Goal: Task Accomplishment & Management: Use online tool/utility

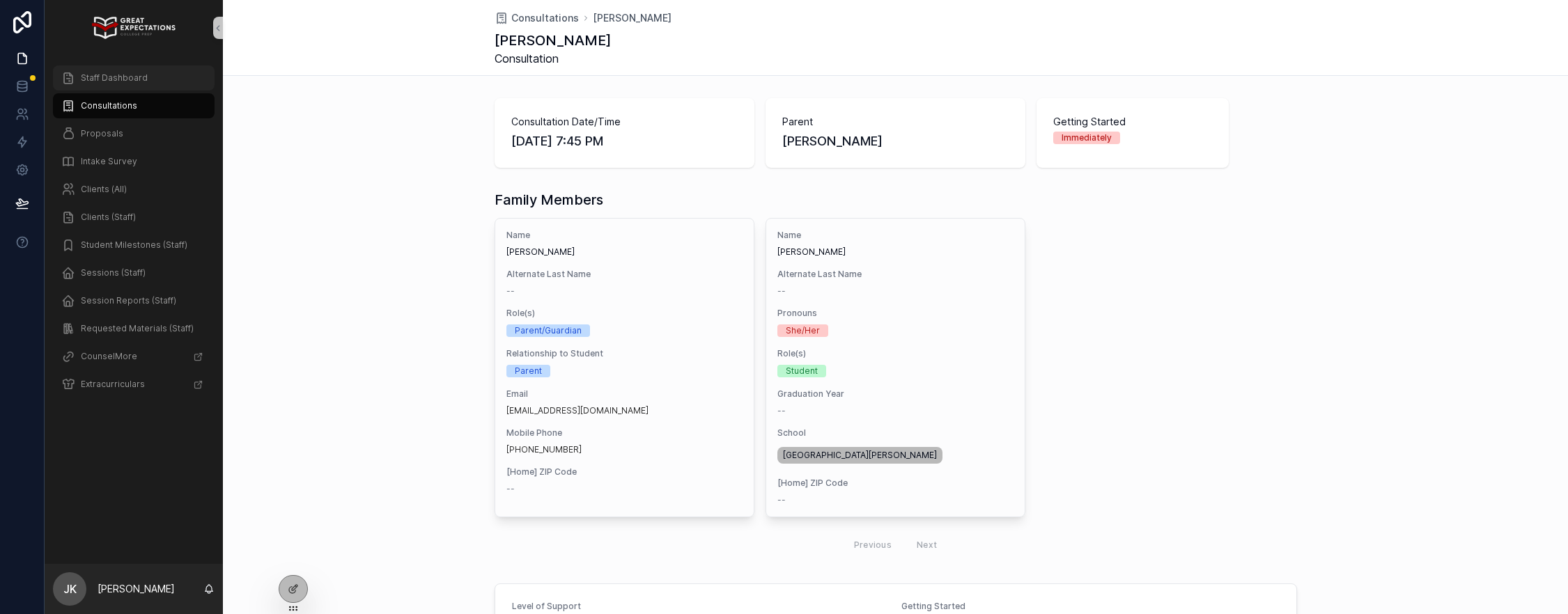
click at [111, 80] on span "Staff Dashboard" at bounding box center [115, 77] width 67 height 11
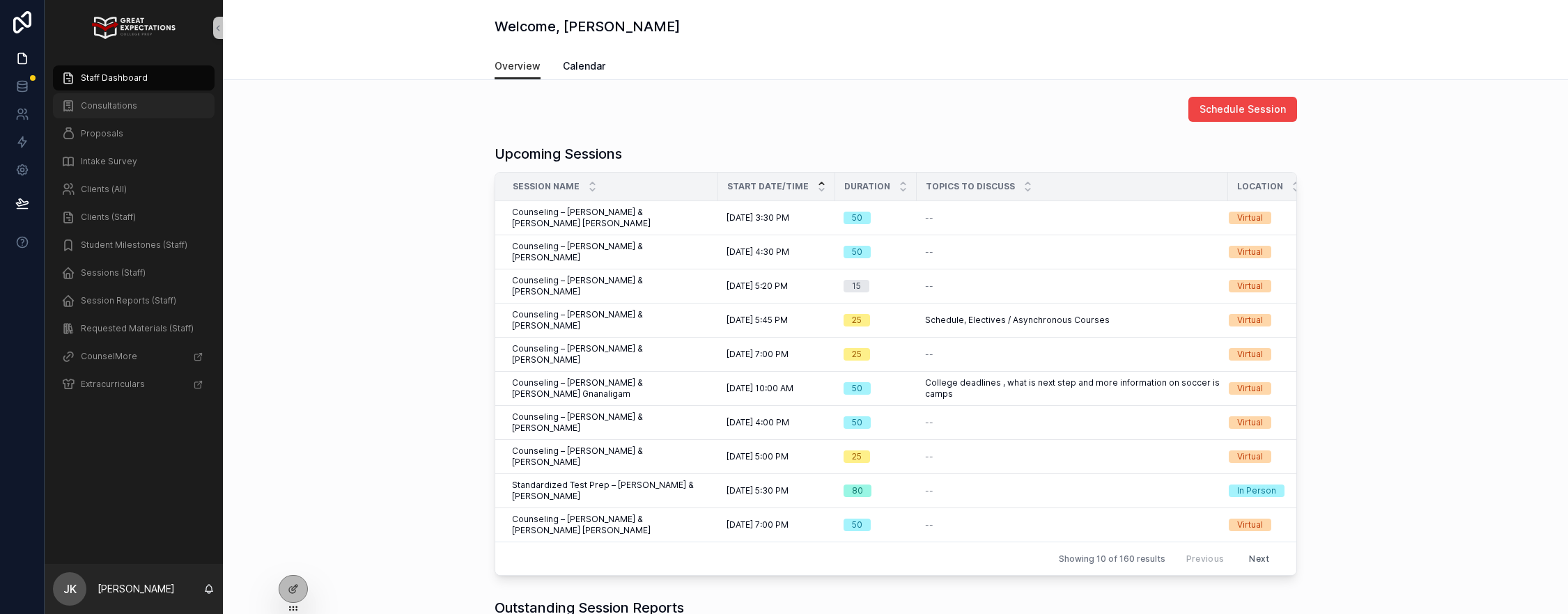
click at [106, 107] on span "Consultations" at bounding box center [109, 105] width 56 height 11
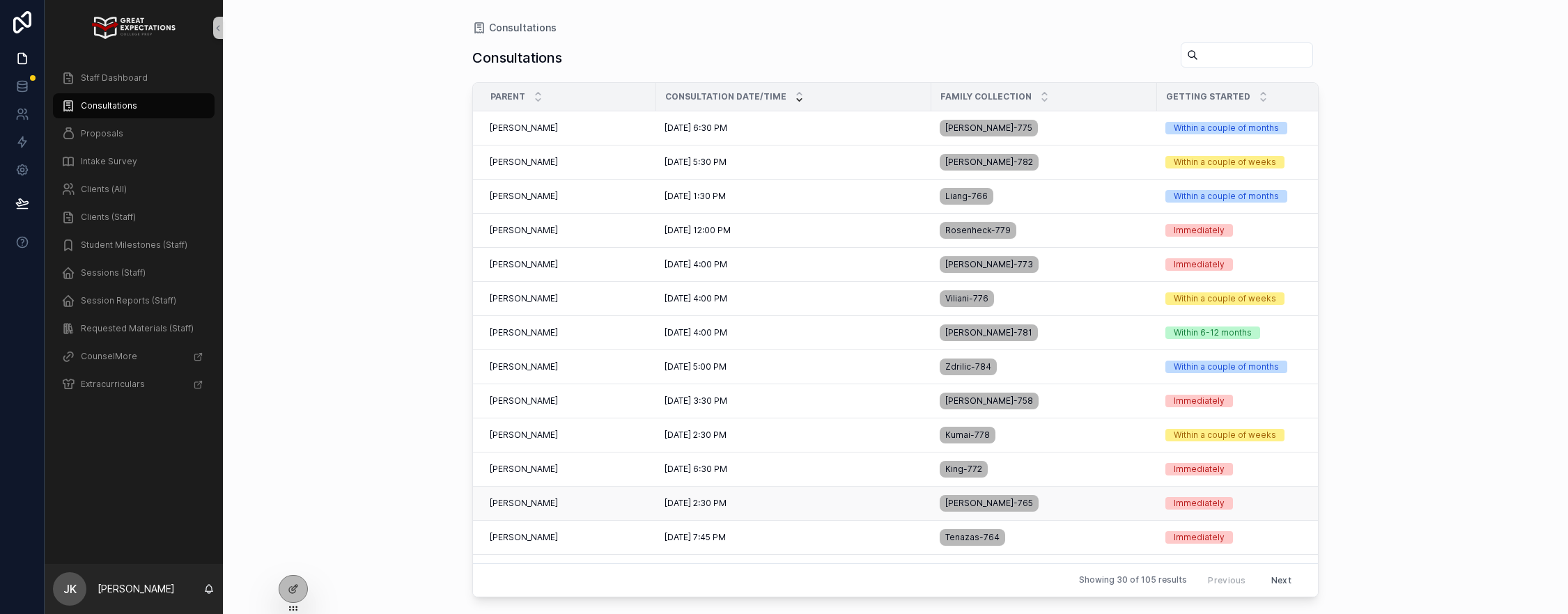
click at [573, 504] on div "[PERSON_NAME] [PERSON_NAME]" at bounding box center [568, 503] width 158 height 11
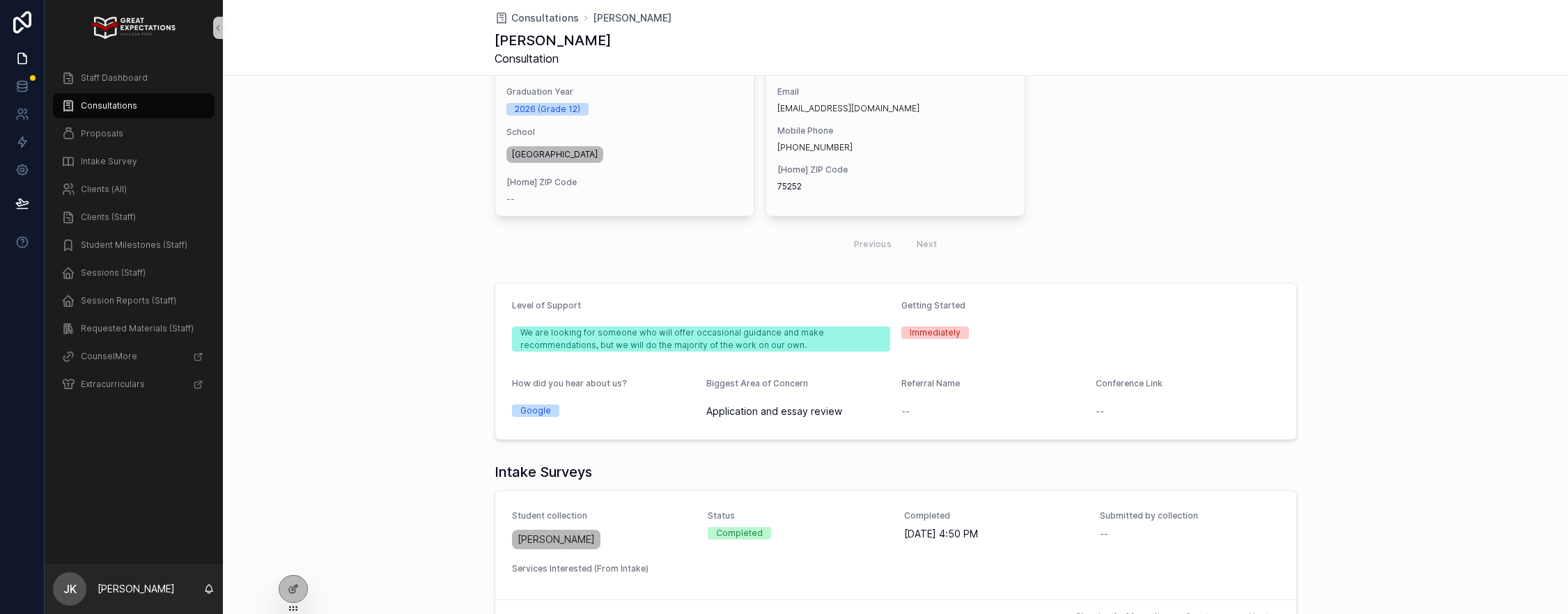
scroll to position [416, 0]
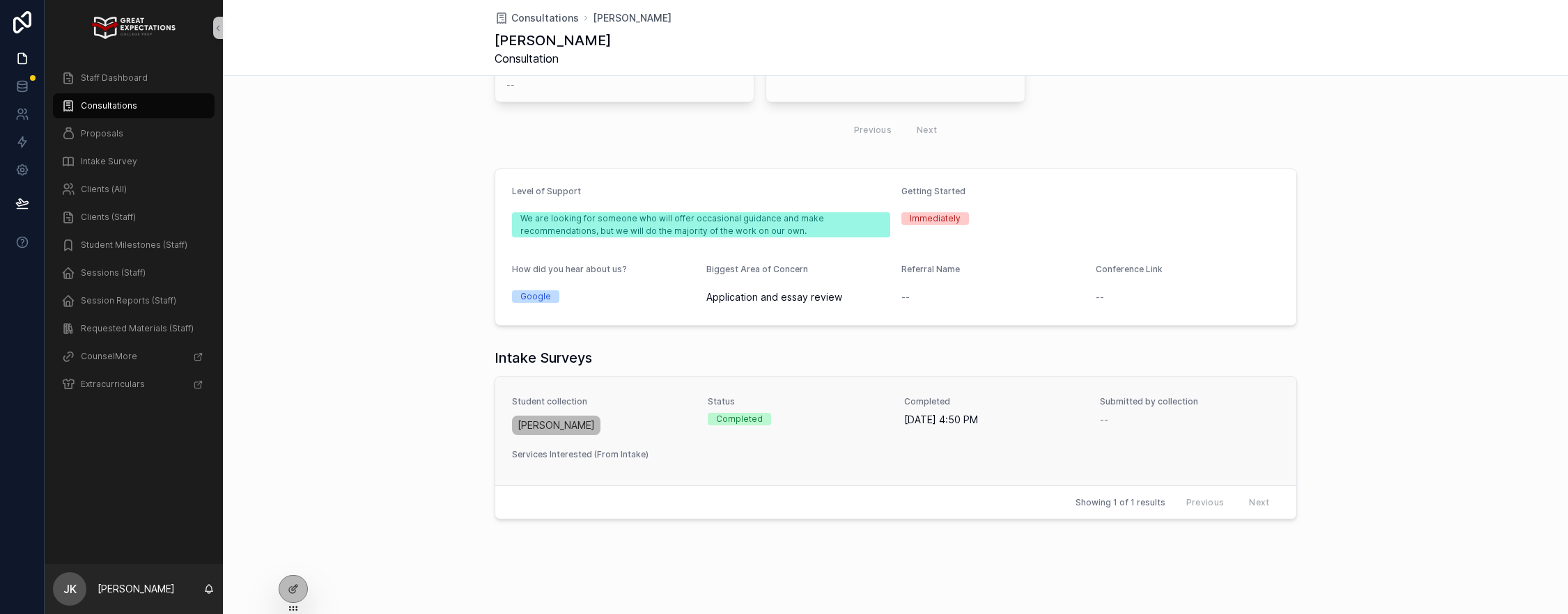
click at [655, 426] on div "[PERSON_NAME]" at bounding box center [602, 424] width 180 height 25
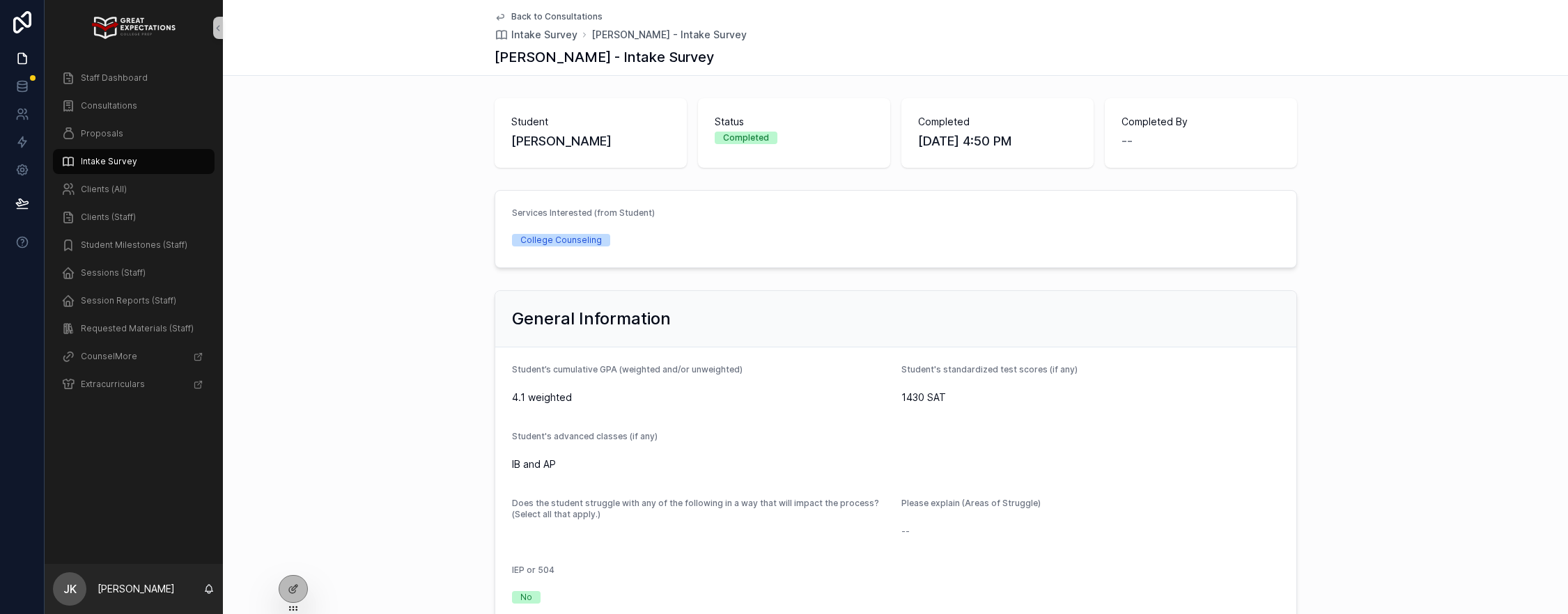
click at [507, 17] on link "Back to Consultations" at bounding box center [548, 17] width 108 height 11
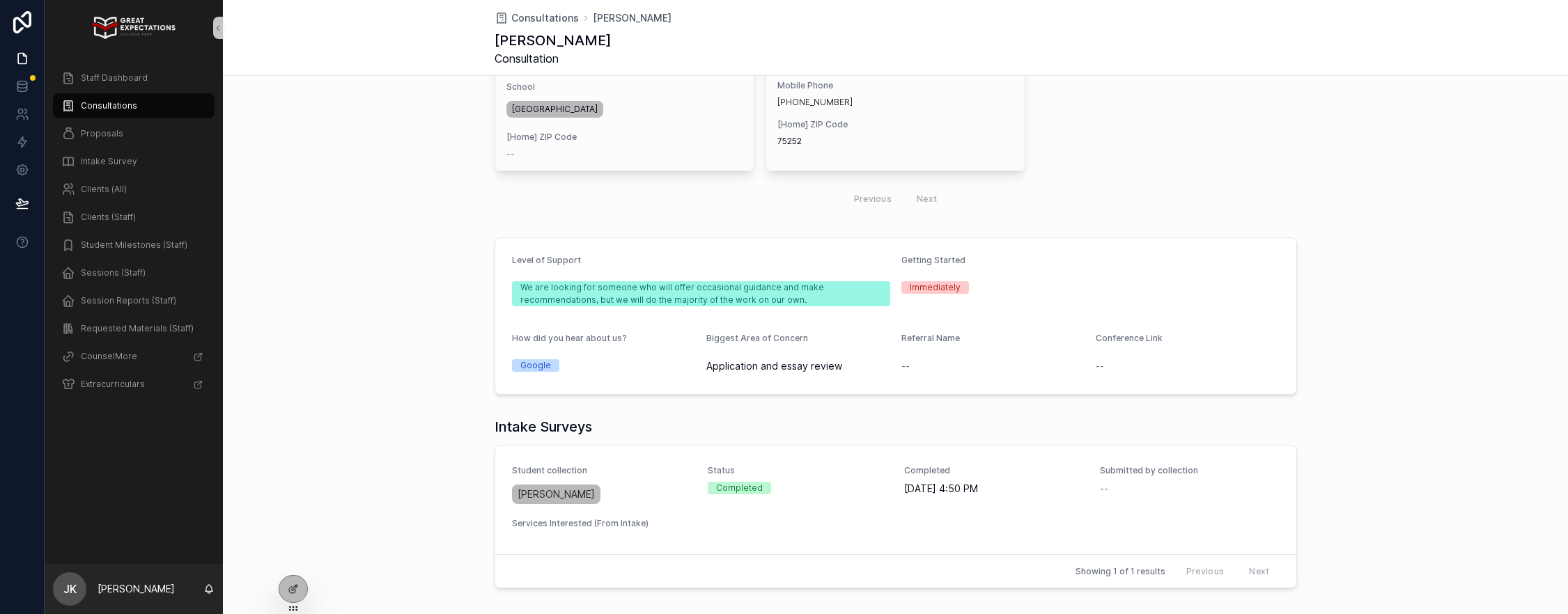
scroll to position [349, 0]
click at [107, 130] on span "Proposals" at bounding box center [102, 133] width 42 height 11
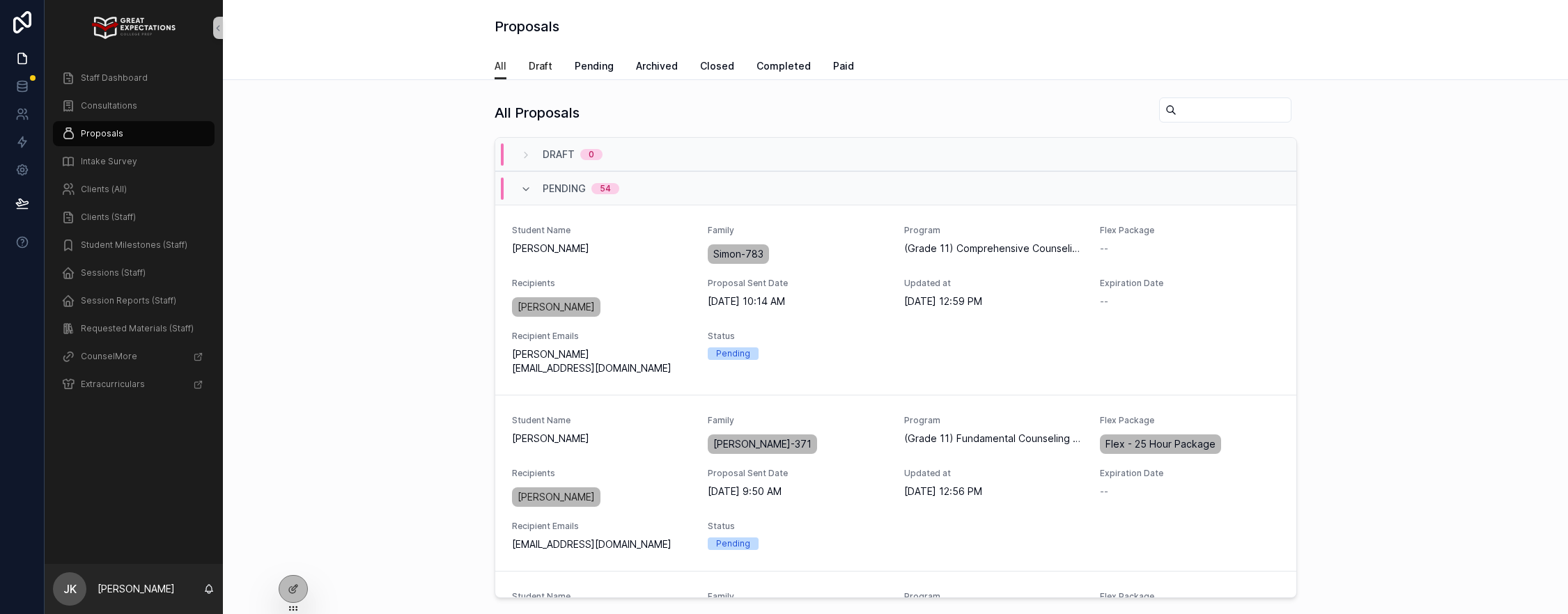
click at [542, 64] on span "Draft" at bounding box center [540, 66] width 24 height 14
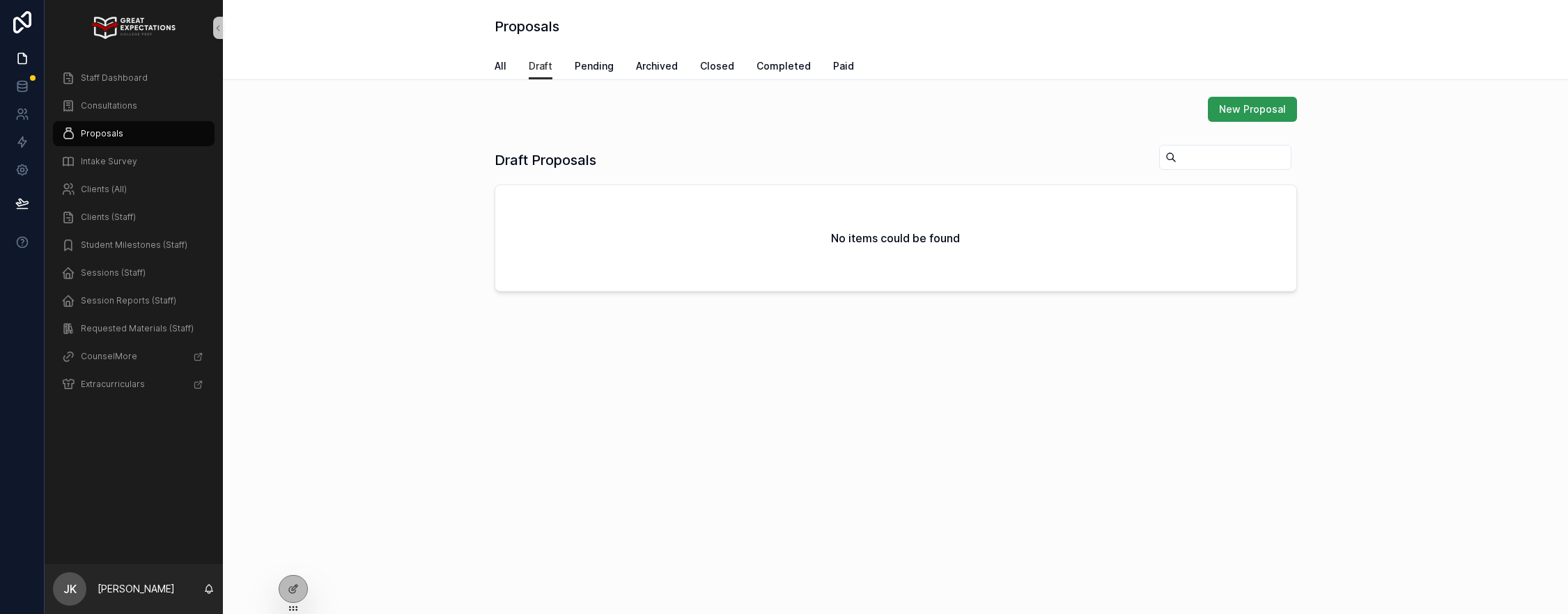
click at [1255, 117] on button "New Proposal" at bounding box center [1252, 109] width 90 height 25
click at [102, 103] on span "Consultations" at bounding box center [109, 105] width 56 height 11
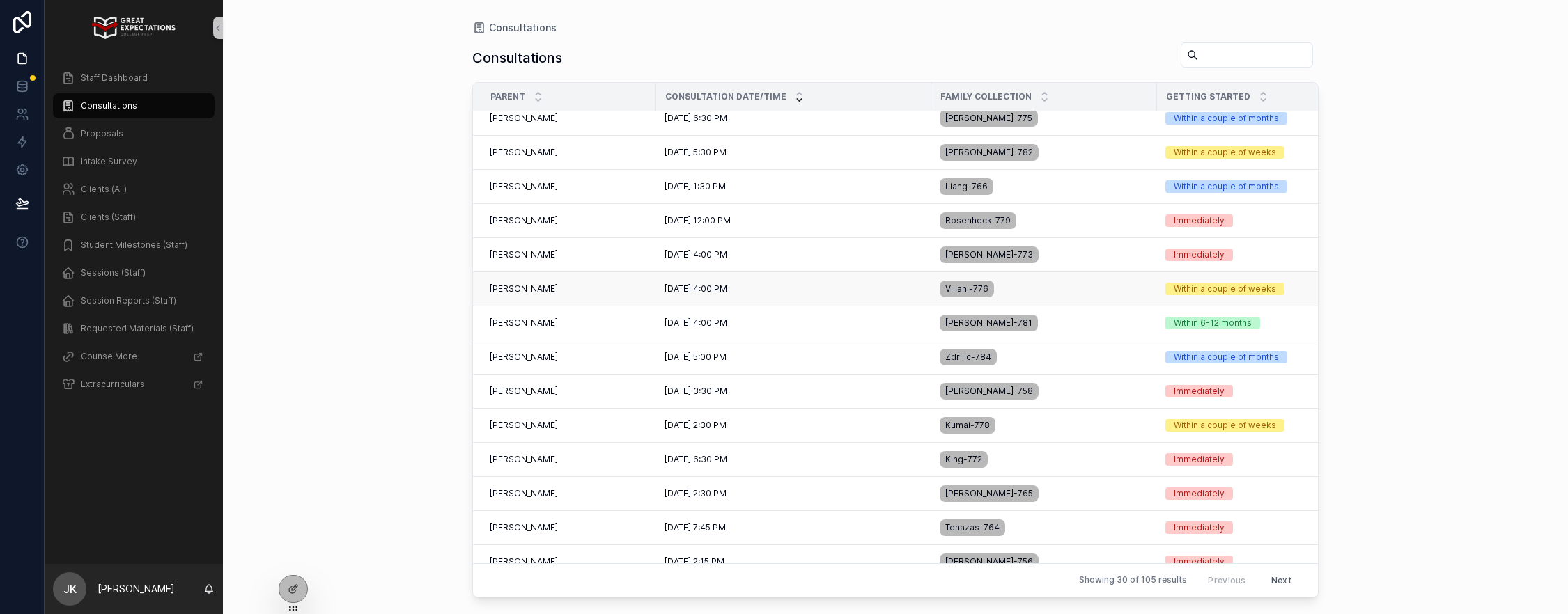
scroll to position [13, 0]
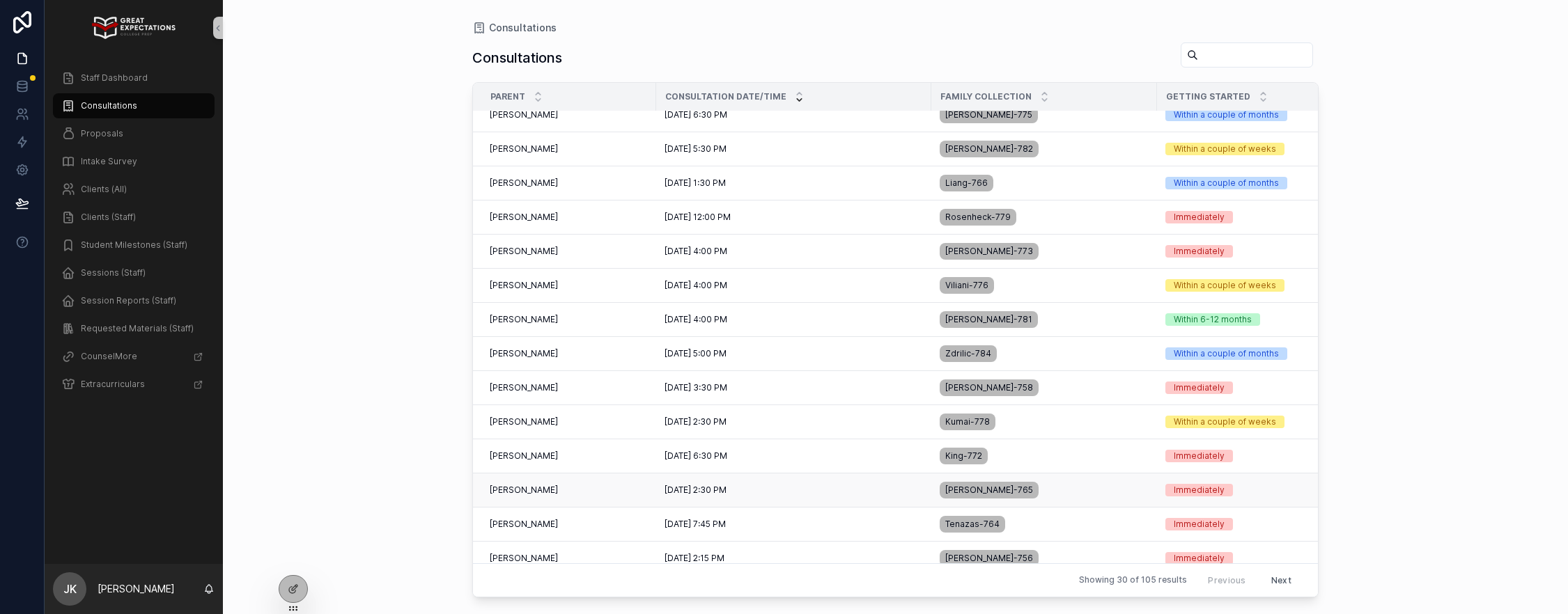
click at [604, 489] on div "[PERSON_NAME] [PERSON_NAME]" at bounding box center [568, 490] width 158 height 11
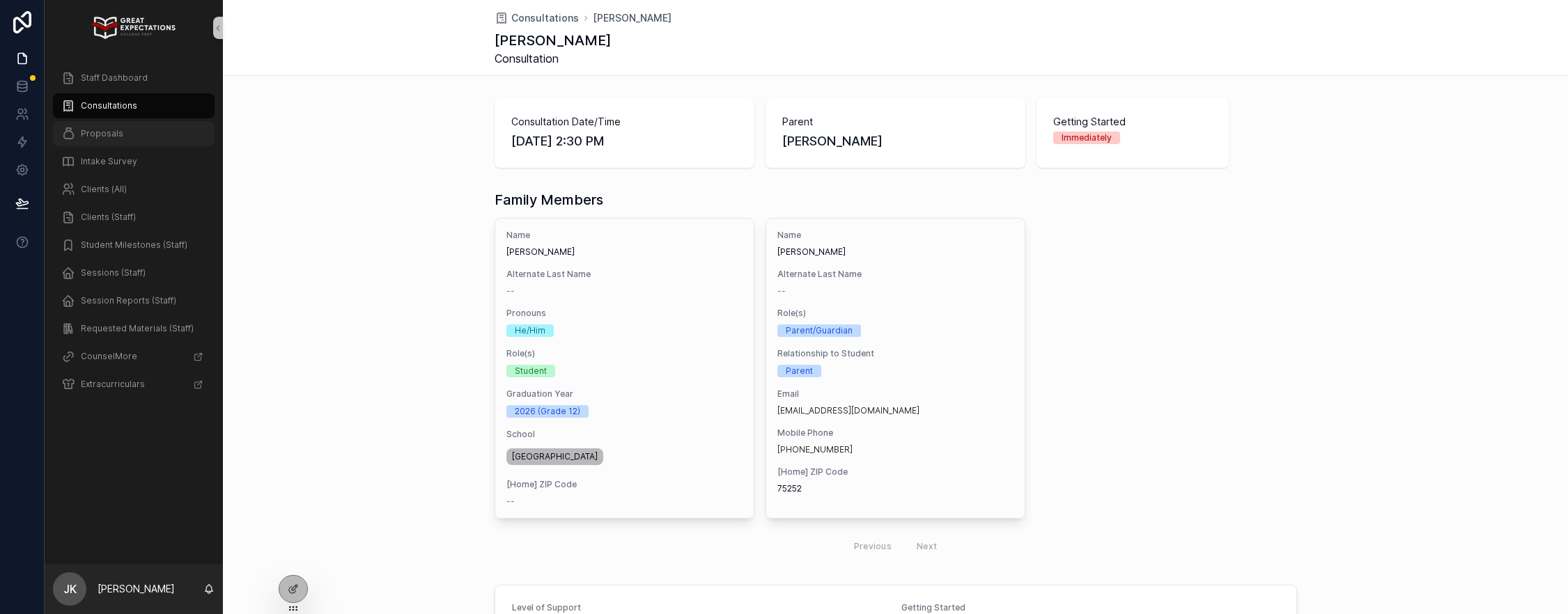
click at [124, 134] on div "Proposals" at bounding box center [134, 133] width 145 height 22
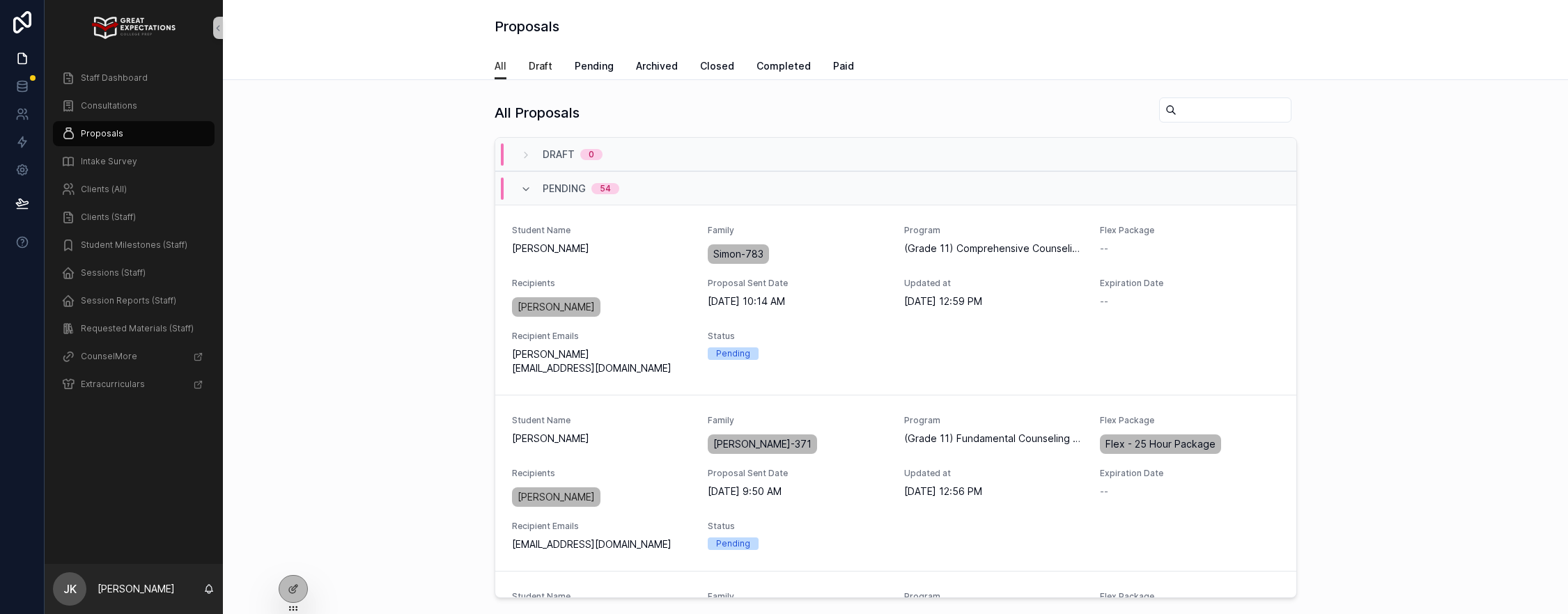
click at [538, 59] on span "Draft" at bounding box center [540, 66] width 24 height 14
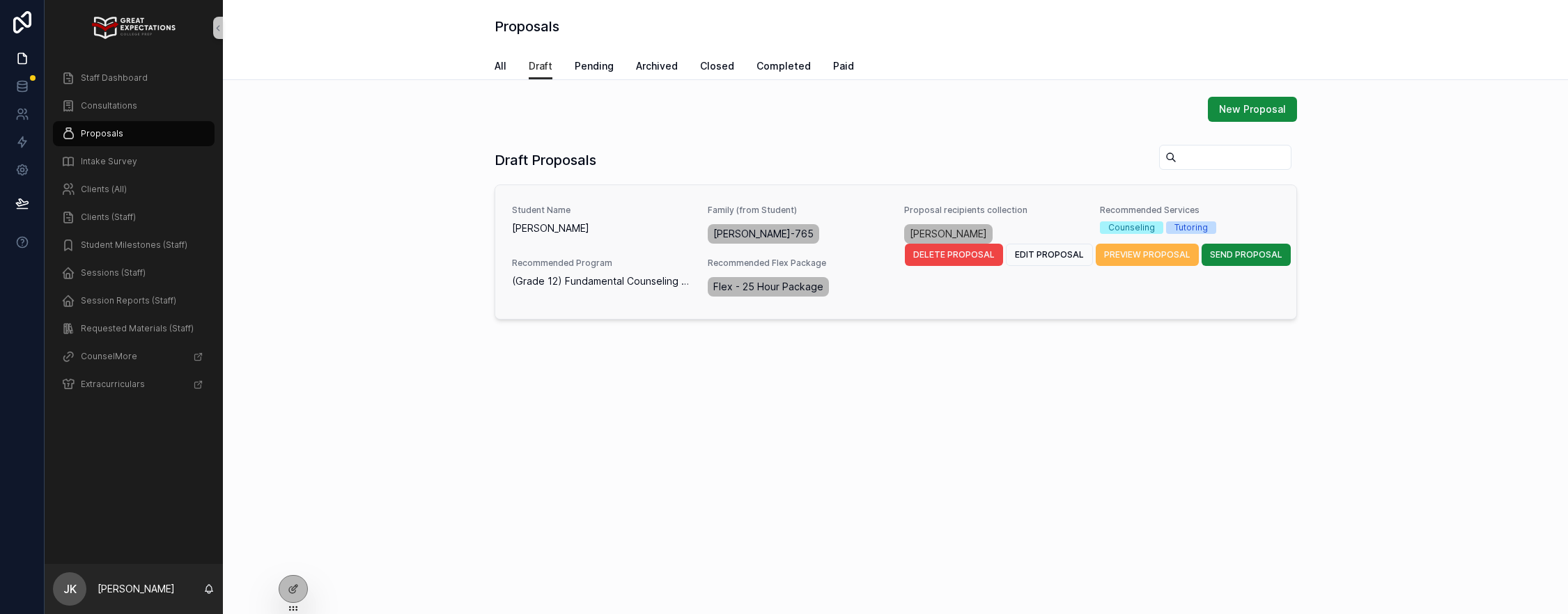
click at [1149, 259] on span "PREVIEW PROPOSAL" at bounding box center [1147, 255] width 86 height 11
click at [1054, 252] on span "EDIT PROPOSAL" at bounding box center [1049, 255] width 69 height 11
click at [1057, 260] on button "EDIT PROPOSAL" at bounding box center [1049, 254] width 87 height 22
click at [1236, 256] on span "SEND PROPOSAL" at bounding box center [1246, 255] width 72 height 11
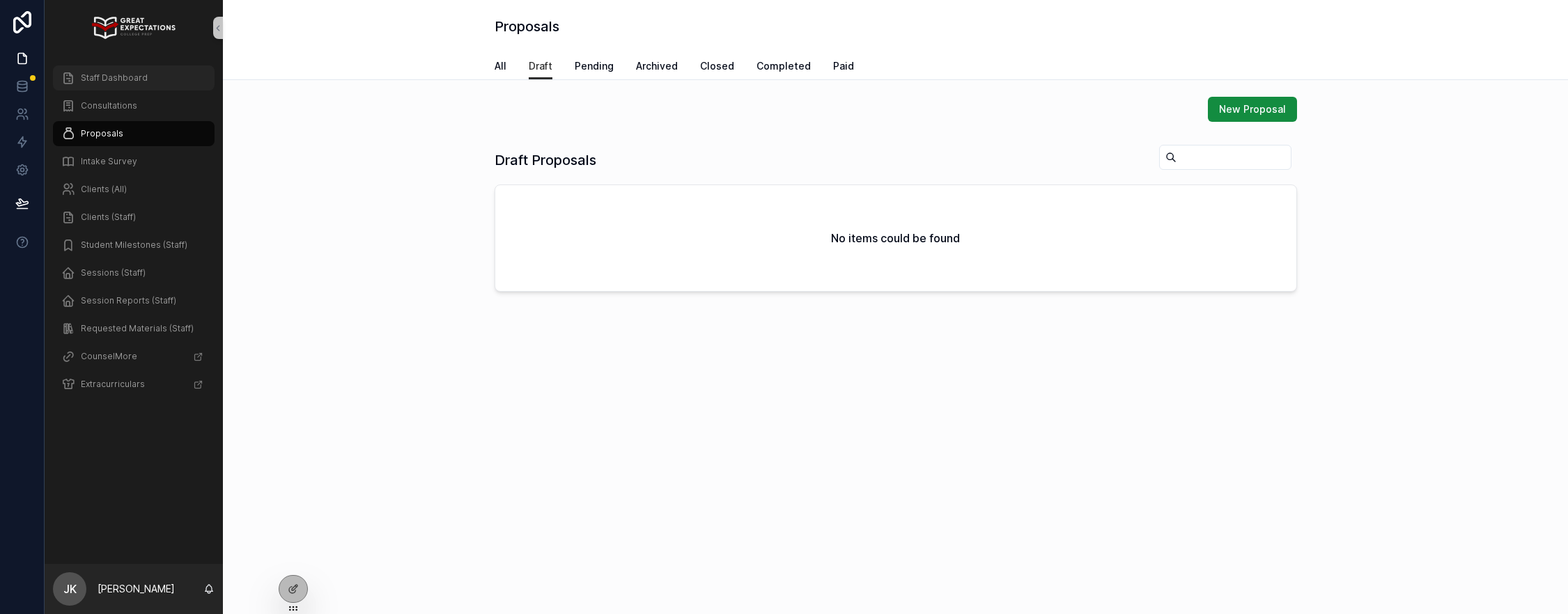
click at [115, 73] on span "Staff Dashboard" at bounding box center [115, 77] width 67 height 11
